Goal: Task Accomplishment & Management: Use online tool/utility

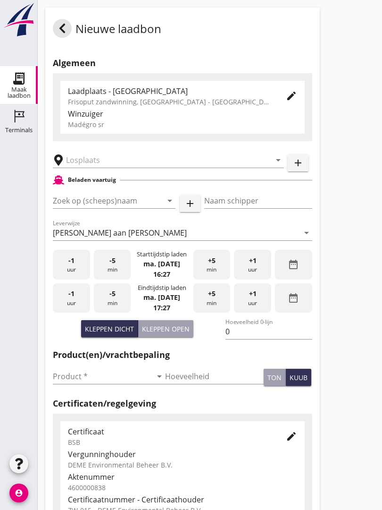
click at [128, 163] on input "text" at bounding box center [162, 159] width 192 height 15
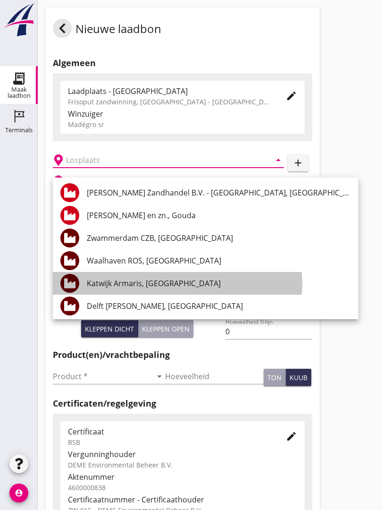
click at [168, 283] on div "Katwijk Armaris, [GEOGRAPHIC_DATA]" at bounding box center [219, 283] width 264 height 11
type input "Katwijk Armaris, [GEOGRAPHIC_DATA]"
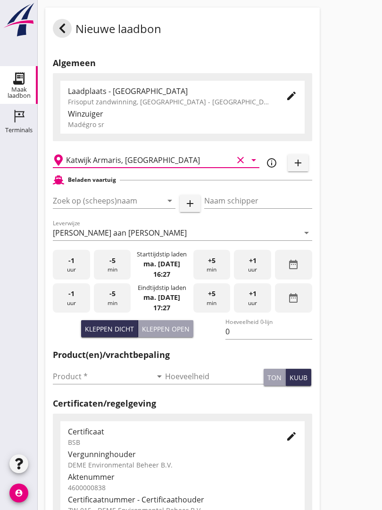
click at [135, 207] on input "Zoek op (scheeps)naam" at bounding box center [101, 200] width 96 height 15
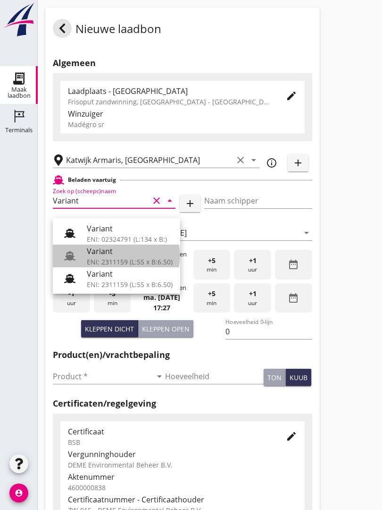
click at [121, 252] on div "Variant" at bounding box center [130, 250] width 86 height 11
type input "Variant"
type input "[PERSON_NAME]"
type input "337"
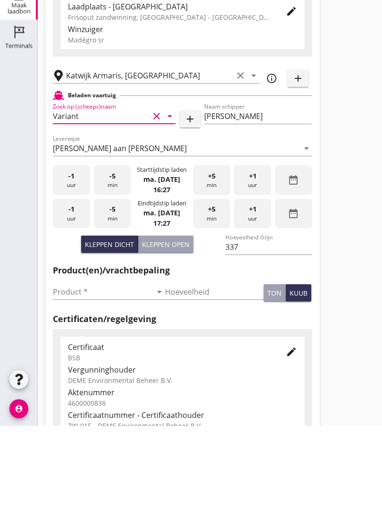
click at [78, 369] on input "Product *" at bounding box center [102, 376] width 99 height 15
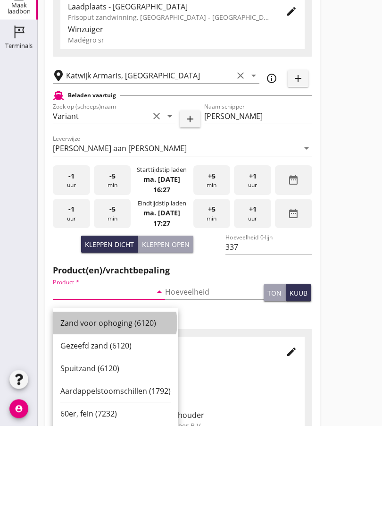
click at [119, 402] on div "Zand voor ophoging (6120)" at bounding box center [115, 407] width 110 height 11
type input "Zand voor ophoging (6120)"
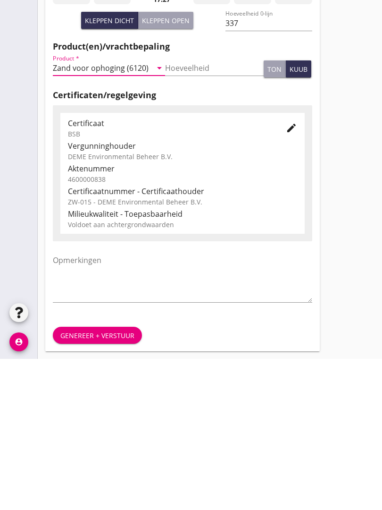
scroll to position [165, 0]
click at [117, 482] on div "Genereer + verstuur" at bounding box center [97, 487] width 74 height 10
